Goal: Task Accomplishment & Management: Use online tool/utility

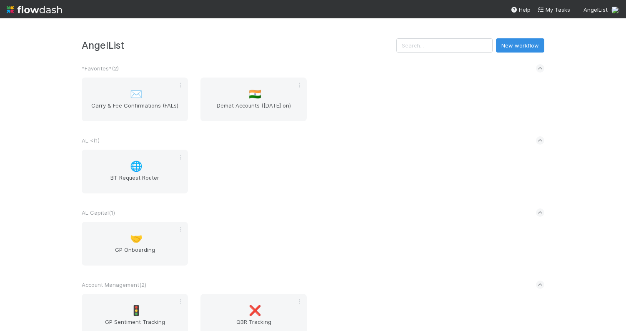
scroll to position [1299, 0]
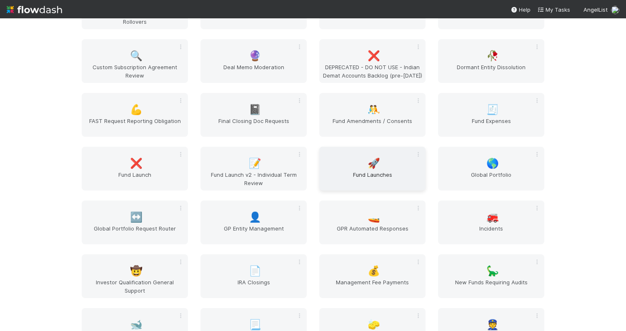
click at [345, 166] on div "🚀 Fund Launches" at bounding box center [372, 169] width 106 height 44
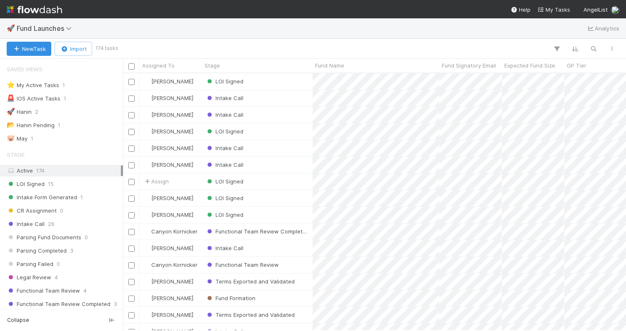
scroll to position [257, 503]
click at [427, 44] on div at bounding box center [369, 48] width 504 height 11
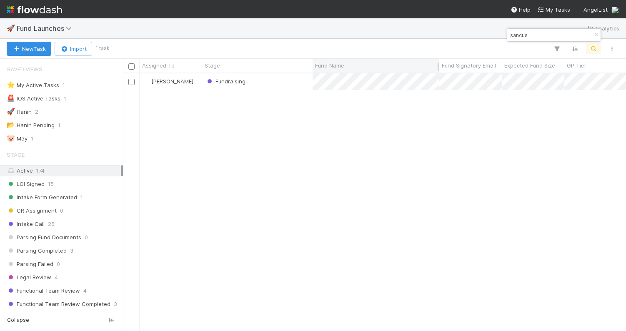
type input "sancus"
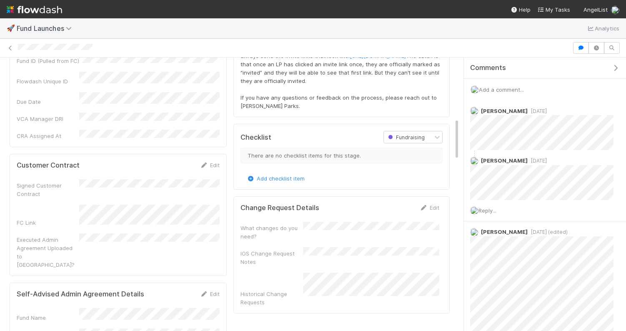
scroll to position [398, 0]
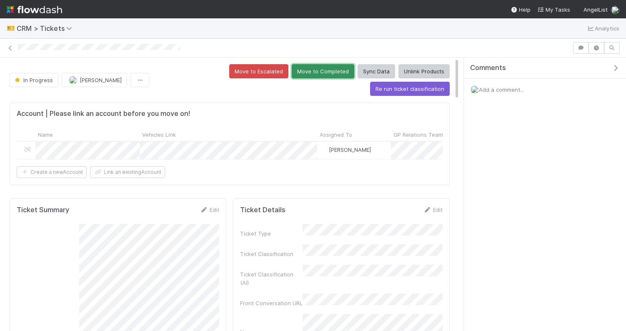
click at [292, 71] on button "Move to Completed" at bounding box center [323, 71] width 62 height 14
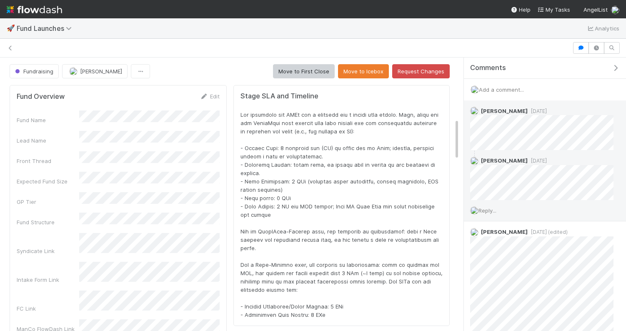
scroll to position [169, 426]
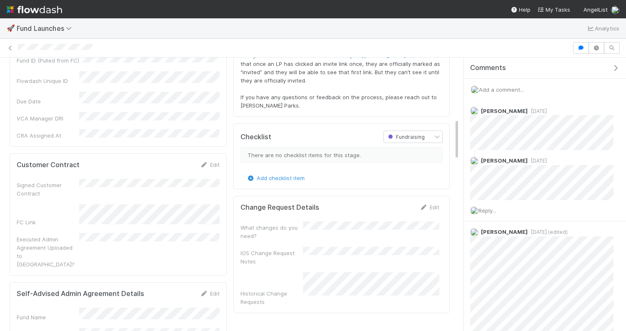
click at [503, 92] on div "Add a comment..." at bounding box center [545, 90] width 162 height 22
click at [501, 90] on span "Add a comment..." at bounding box center [501, 89] width 45 height 7
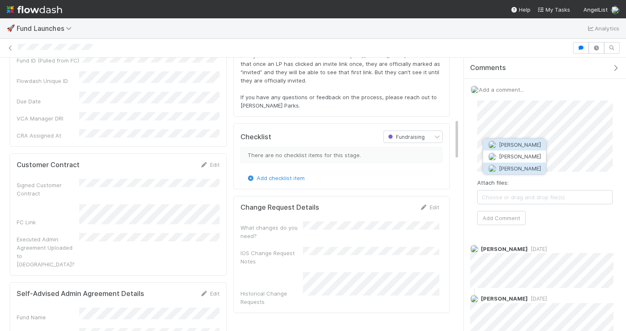
click at [511, 171] on button "[PERSON_NAME]" at bounding box center [514, 168] width 63 height 12
click at [508, 214] on button "Add Comment" at bounding box center [501, 218] width 48 height 14
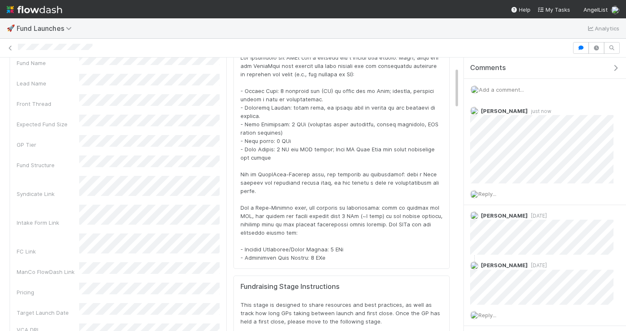
scroll to position [87, 0]
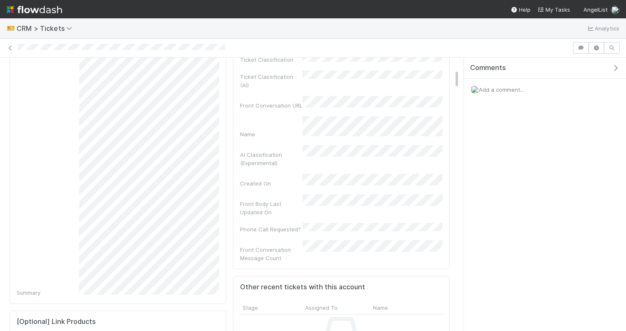
scroll to position [165, 0]
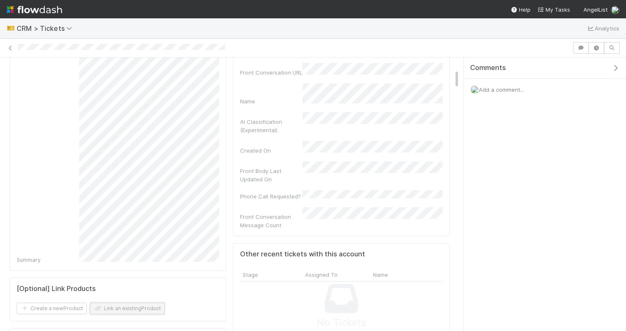
click at [134, 305] on button "Link an existing Product" at bounding box center [127, 308] width 75 height 12
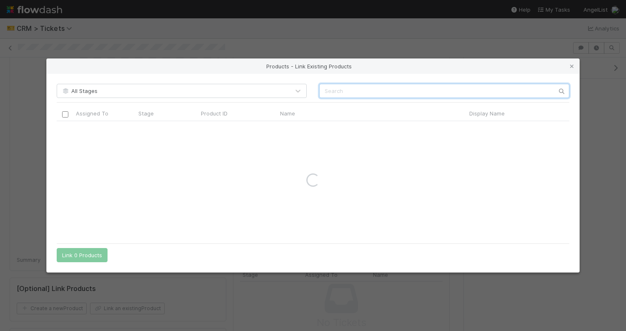
click at [353, 95] on input "text" at bounding box center [444, 91] width 250 height 14
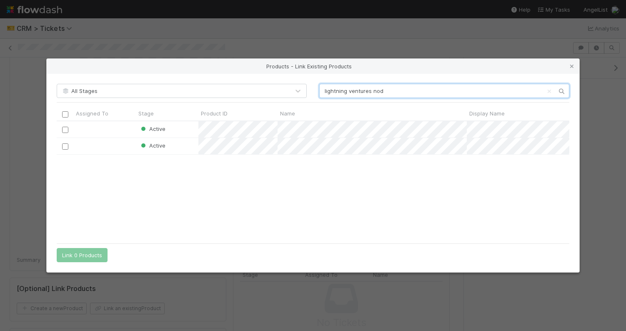
scroll to position [117, 512]
type input "lightning ventures nod"
click at [67, 129] on input "checkbox" at bounding box center [65, 130] width 6 height 6
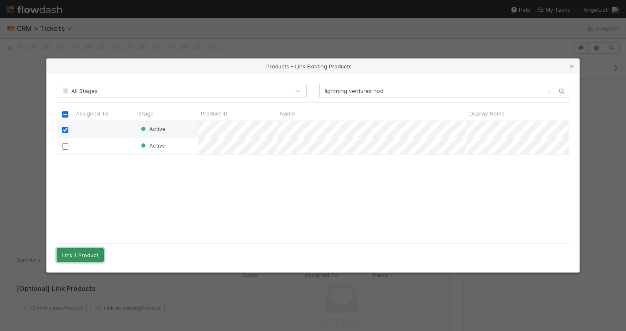
click at [79, 254] on button "Link 1 Product" at bounding box center [80, 255] width 47 height 14
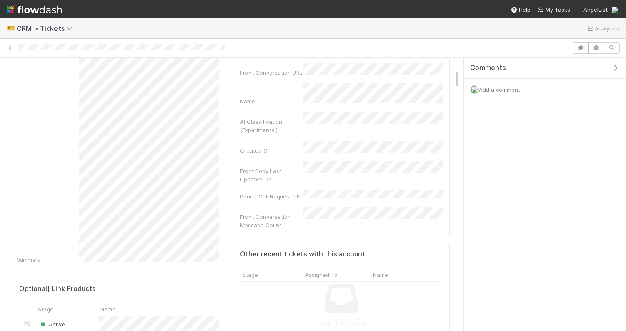
scroll to position [0, 0]
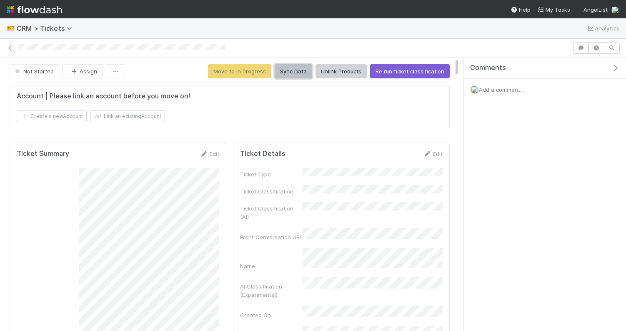
click at [302, 73] on button "Sync Data" at bounding box center [293, 71] width 37 height 14
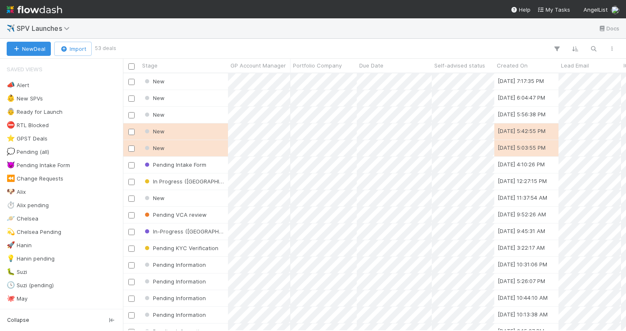
scroll to position [257, 503]
click at [307, 33] on div "✈️ SPV Launches Docs" at bounding box center [313, 28] width 626 height 20
type input "e"
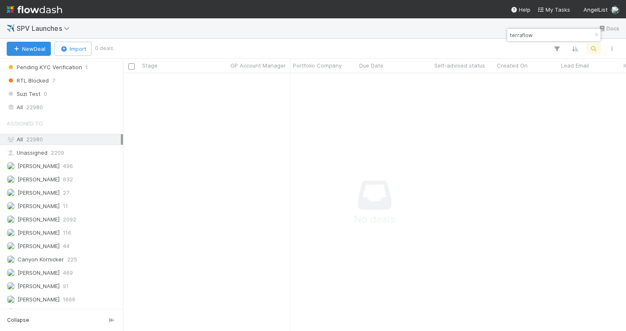
scroll to position [636, 0]
click at [53, 103] on div "All 22980" at bounding box center [64, 108] width 114 height 10
click at [543, 39] on input "terraflow" at bounding box center [549, 35] width 83 height 10
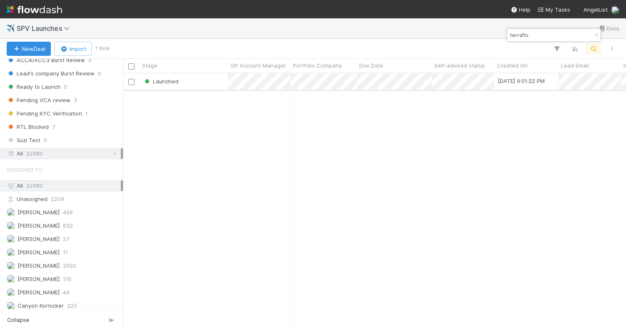
type input "terraflo"
click at [203, 85] on div "Launched" at bounding box center [184, 81] width 88 height 16
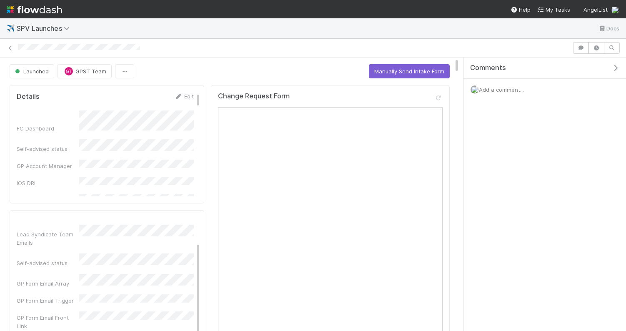
click at [489, 90] on span "Add a comment..." at bounding box center [501, 89] width 45 height 7
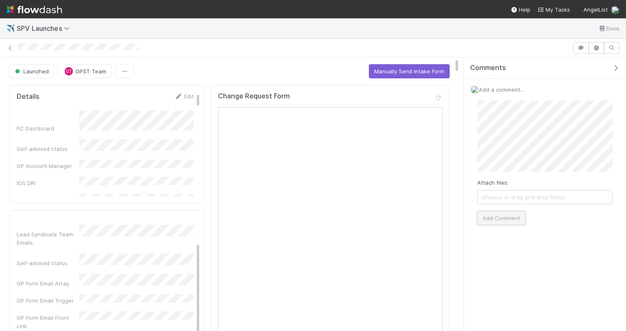
click at [509, 213] on button "Add Comment" at bounding box center [501, 218] width 48 height 14
